Goal: Information Seeking & Learning: Check status

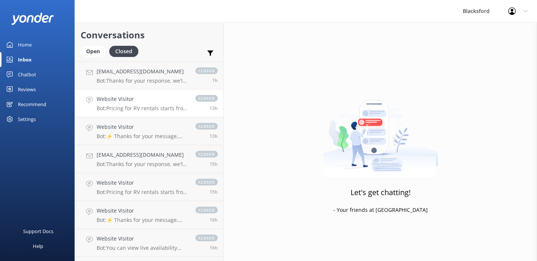
click at [130, 109] on p "Bot: Pricing for RV rentals starts from $275 per day and varies based on locati…" at bounding box center [142, 108] width 91 height 7
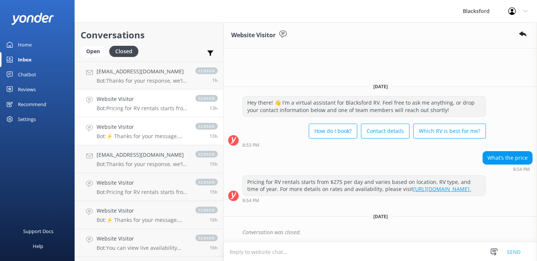
click at [134, 132] on div "Website Visitor Bot: ⚡ Thanks for your message, we'll get back to you as soon a…" at bounding box center [142, 131] width 91 height 16
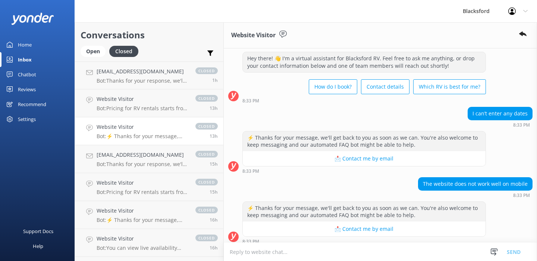
scroll to position [16, 0]
click at [183, 163] on p "Bot: Thanks for your response, we'll get back to you as soon as we can during o…" at bounding box center [142, 164] width 91 height 7
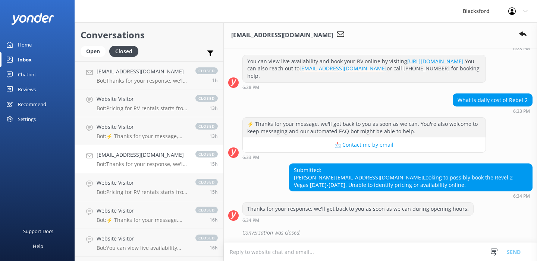
scroll to position [107, 0]
click at [185, 186] on h4 "Website Visitor" at bounding box center [142, 183] width 91 height 8
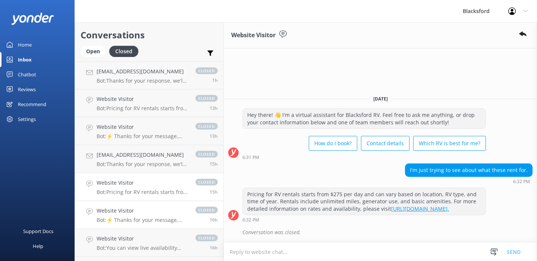
click at [180, 216] on div "Website Visitor Bot: ⚡ Thanks for your message, we'll get back to you as soon a…" at bounding box center [142, 215] width 91 height 16
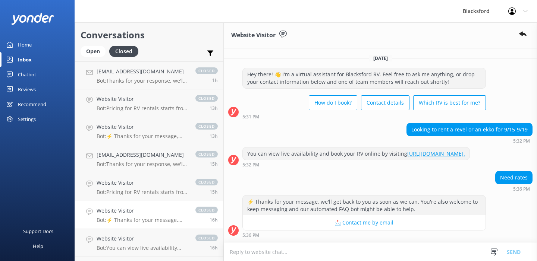
scroll to position [22, 0]
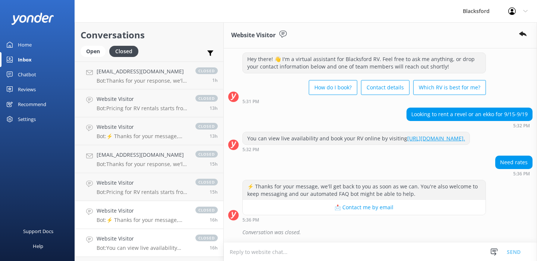
click at [171, 243] on div "Website Visitor Bot: You can view live availability and book your RV online by …" at bounding box center [142, 243] width 91 height 16
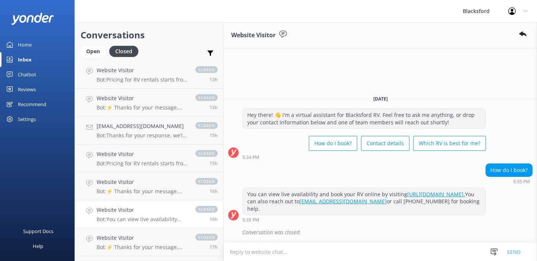
scroll to position [31, 0]
click at [171, 245] on p "Bot: ⚡ Thanks for your message, we'll get back to you as soon as we can. You're…" at bounding box center [142, 245] width 91 height 7
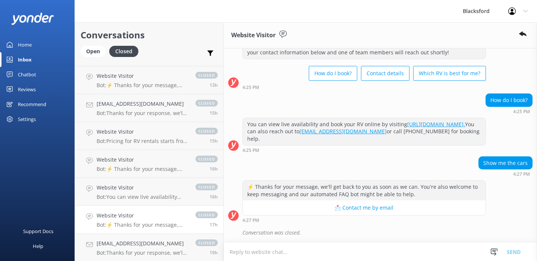
scroll to position [57, 0]
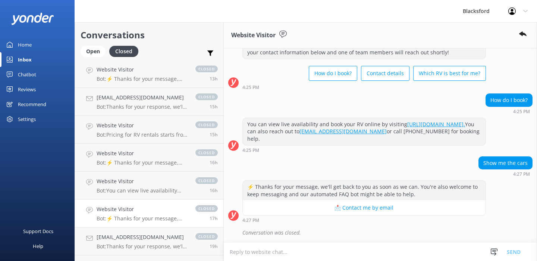
click at [171, 239] on h4 "[EMAIL_ADDRESS][DOMAIN_NAME]" at bounding box center [142, 237] width 91 height 8
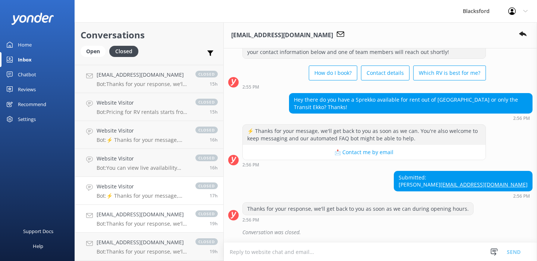
scroll to position [88, 0]
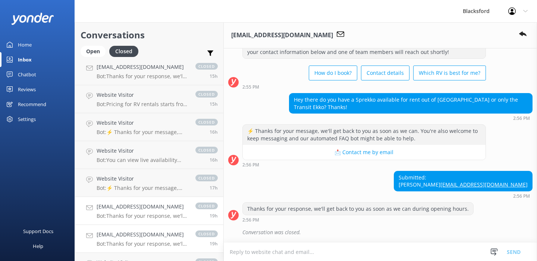
click at [170, 238] on h4 "[EMAIL_ADDRESS][DOMAIN_NAME]" at bounding box center [142, 235] width 91 height 8
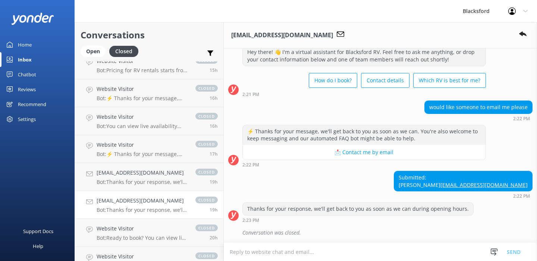
scroll to position [122, 0]
click at [170, 238] on p "Bot: Ready to book? You can view live availability and book your RV online by v…" at bounding box center [142, 237] width 91 height 7
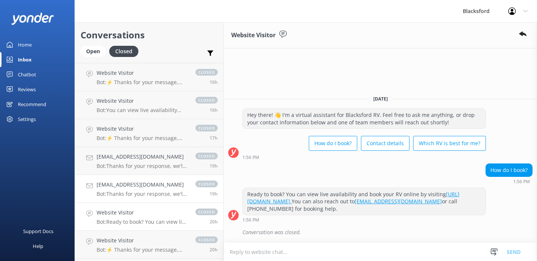
scroll to position [159, 0]
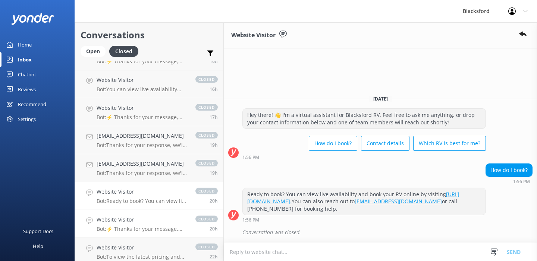
click at [167, 230] on p "Bot: ⚡ Thanks for your message, we'll get back to you as soon as we can. You're…" at bounding box center [142, 229] width 91 height 7
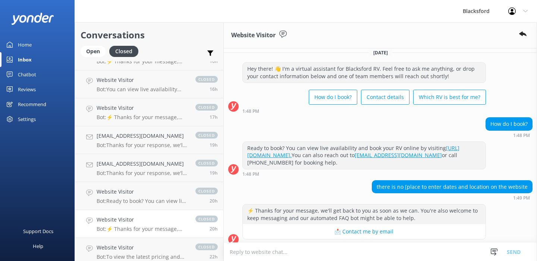
scroll to position [10, 0]
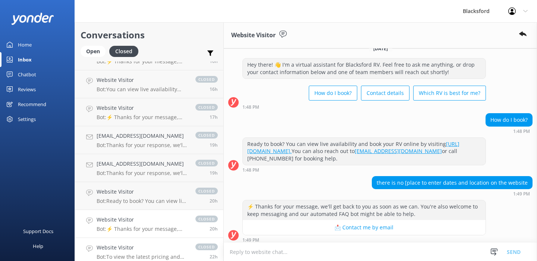
click at [179, 247] on h4 "Website Visitor" at bounding box center [142, 248] width 91 height 8
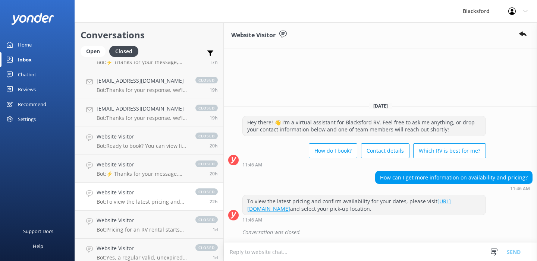
scroll to position [219, 0]
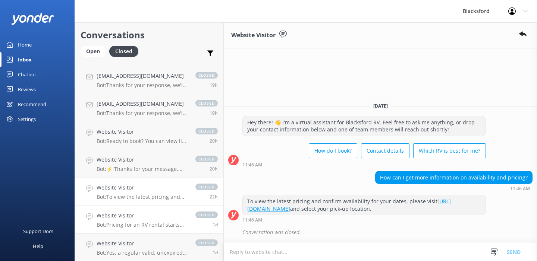
click at [174, 212] on h4 "Website Visitor" at bounding box center [142, 216] width 91 height 8
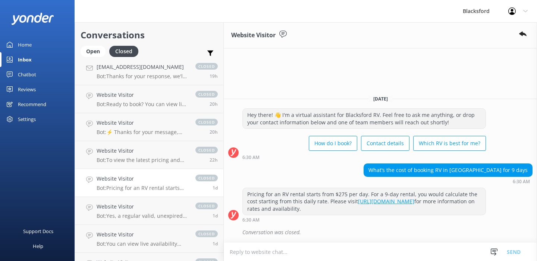
scroll to position [257, 0]
click at [174, 213] on p "Bot: Yes, a regular valid, unexpired driver's license is sufficient to drive al…" at bounding box center [142, 215] width 91 height 7
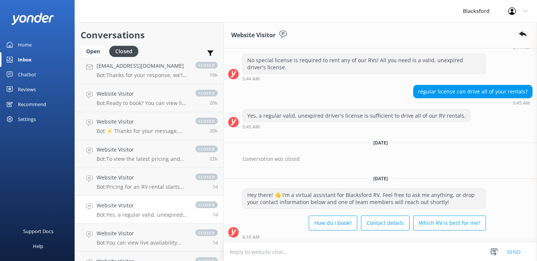
scroll to position [291, 0]
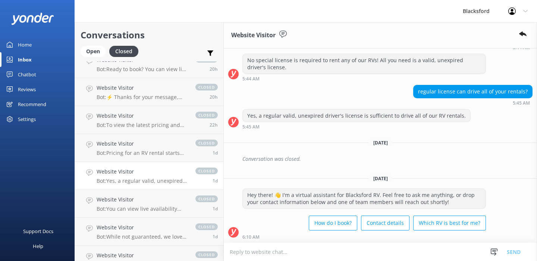
click at [174, 213] on link "Website Visitor Bot: You can view live availability and book your RV online by …" at bounding box center [149, 204] width 148 height 28
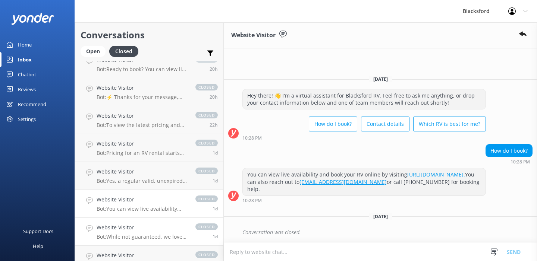
click at [172, 231] on h4 "Website Visitor" at bounding box center [142, 228] width 91 height 8
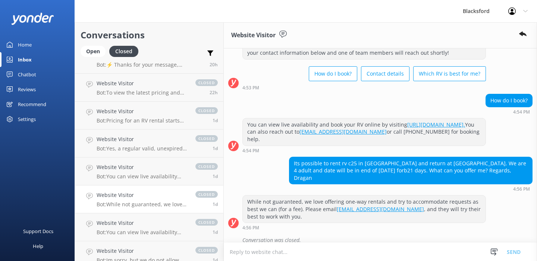
scroll to position [328, 0]
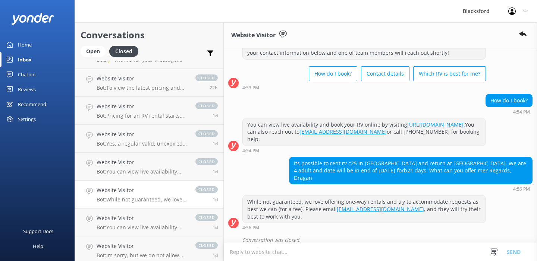
click at [172, 230] on p "Bot: You can view live availability and book your RV online by visiting [URL][D…" at bounding box center [142, 227] width 91 height 7
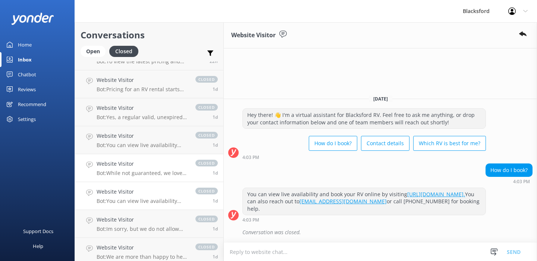
scroll to position [357, 0]
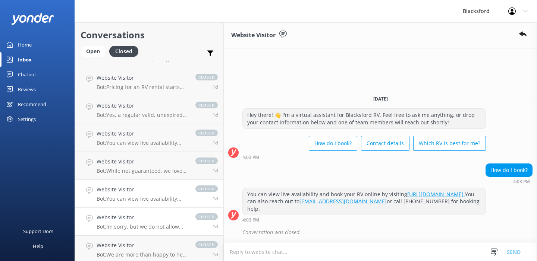
click at [173, 230] on link "Website Visitor Bot: Im sorry, but we do not allow any of our RVs to be taken t…" at bounding box center [149, 222] width 148 height 28
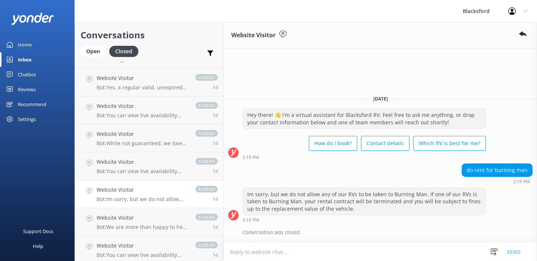
scroll to position [385, 0]
click at [173, 230] on p "Bot: We are more than happy to help you choose which Rv is best for you! Take o…" at bounding box center [142, 227] width 91 height 7
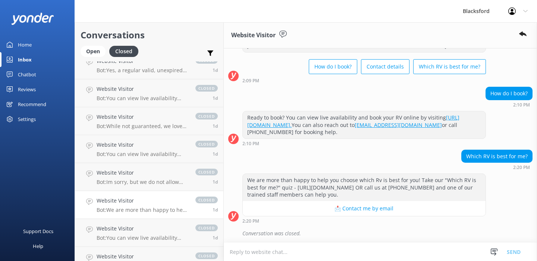
scroll to position [406, 0]
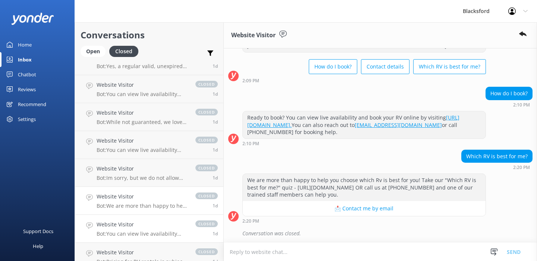
click at [174, 231] on div "Website Visitor Bot: You can view live availability and book your RV online by …" at bounding box center [142, 229] width 91 height 16
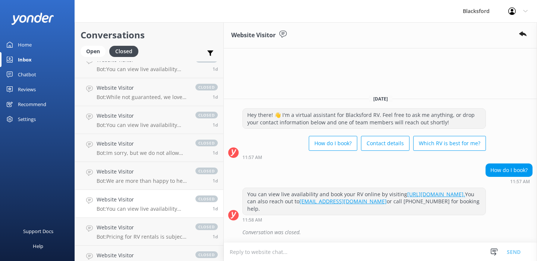
scroll to position [433, 0]
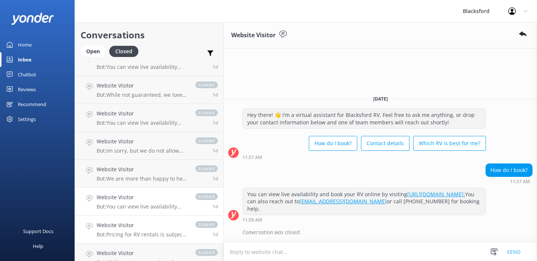
click at [174, 231] on div "Website Visitor Bot: Pricing for RV rentals is subject to location, RV type, an…" at bounding box center [142, 229] width 91 height 16
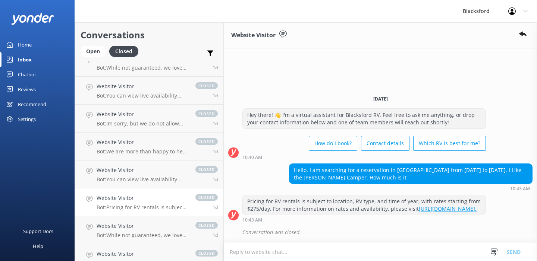
scroll to position [465, 0]
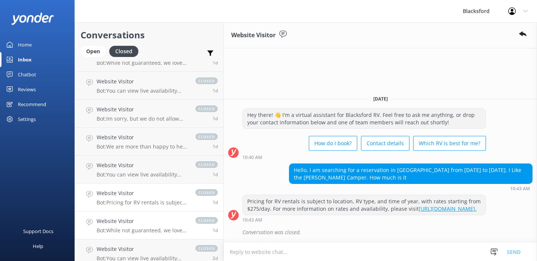
click at [174, 232] on p "Bot: While not guaranteed, we love offering one-way rentals and try to accommod…" at bounding box center [142, 230] width 91 height 7
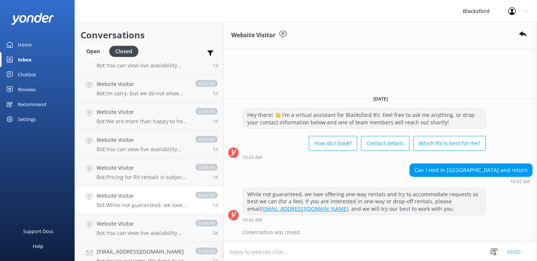
scroll to position [491, 0]
click at [176, 232] on p "Bot: You can view live availability and book your RV online by visiting [URL][D…" at bounding box center [142, 232] width 91 height 7
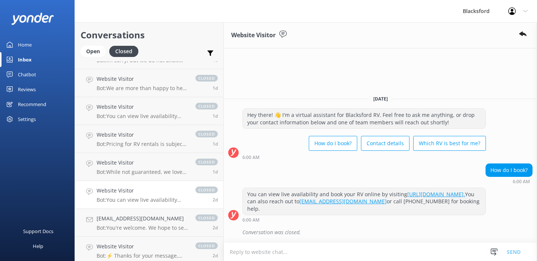
scroll to position [524, 0]
click at [176, 232] on link "[EMAIL_ADDRESS][DOMAIN_NAME] Bot: You're welcome. We hope to see you at [GEOGRA…" at bounding box center [149, 223] width 148 height 28
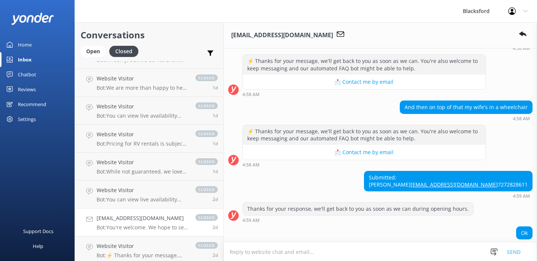
scroll to position [158, 0]
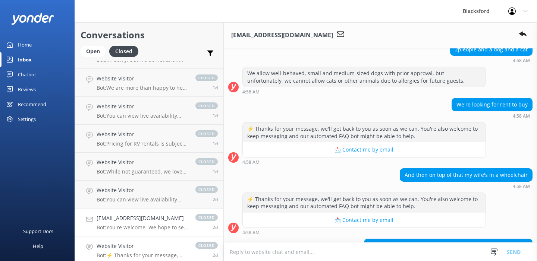
click at [164, 243] on h4 "Website Visitor" at bounding box center [142, 246] width 91 height 8
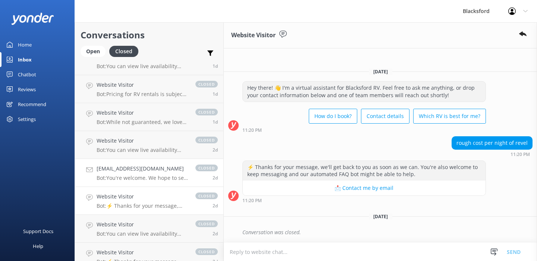
scroll to position [577, 0]
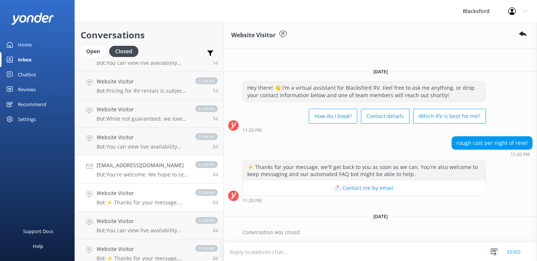
click at [165, 224] on h4 "Website Visitor" at bounding box center [142, 221] width 91 height 8
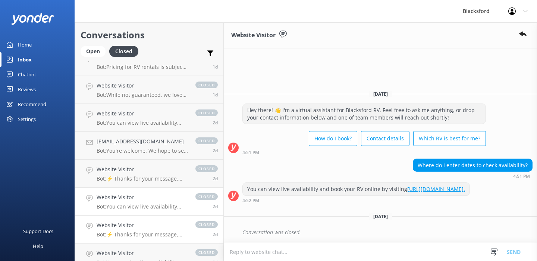
scroll to position [601, 0]
click at [166, 223] on h4 "Website Visitor" at bounding box center [142, 225] width 91 height 8
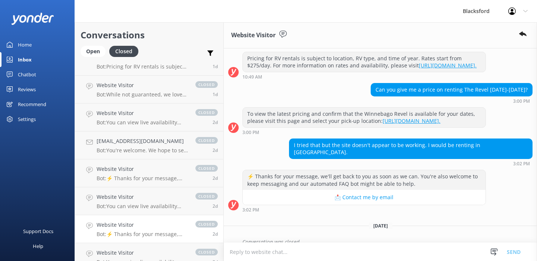
scroll to position [104, 0]
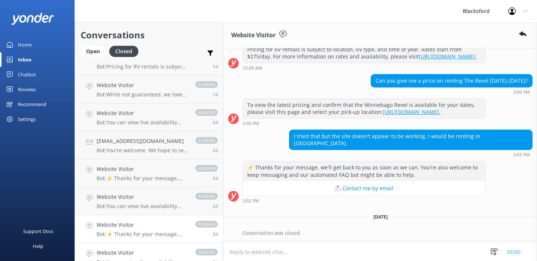
click at [177, 252] on h4 "Website Visitor" at bounding box center [142, 253] width 91 height 8
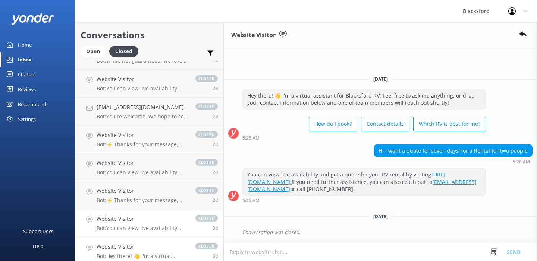
scroll to position [636, 0]
click at [174, 243] on h4 "Website Visitor" at bounding box center [142, 246] width 91 height 8
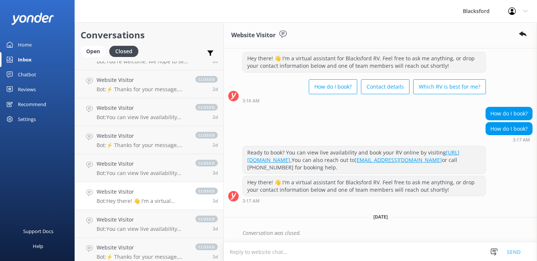
scroll to position [691, 0]
click at [174, 241] on link "Website Visitor Bot: ⚡ Thanks for your message, we'll get back to you as soon a…" at bounding box center [149, 251] width 148 height 28
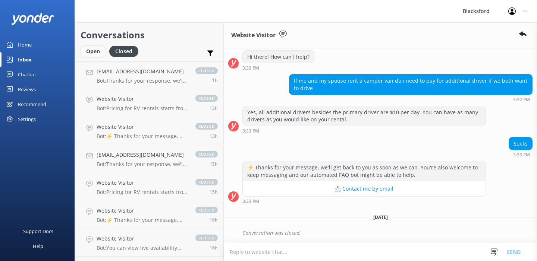
click at [101, 49] on div "Open" at bounding box center [93, 51] width 25 height 11
